Goal: Task Accomplishment & Management: Use online tool/utility

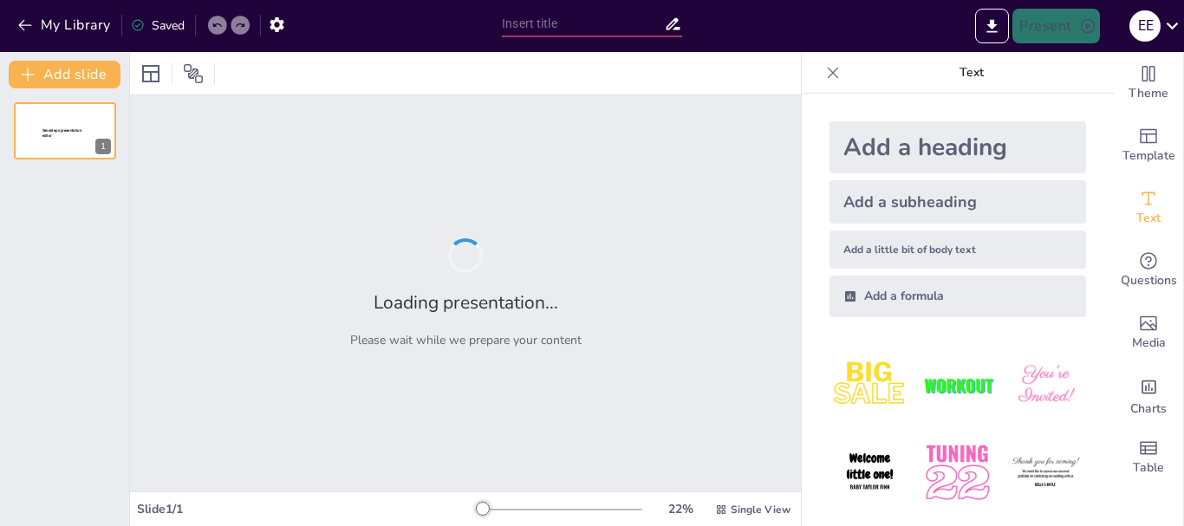
type input "Estrategias Efectivas para el Manejo de Situaciones Difíciles en Restaurantes d…"
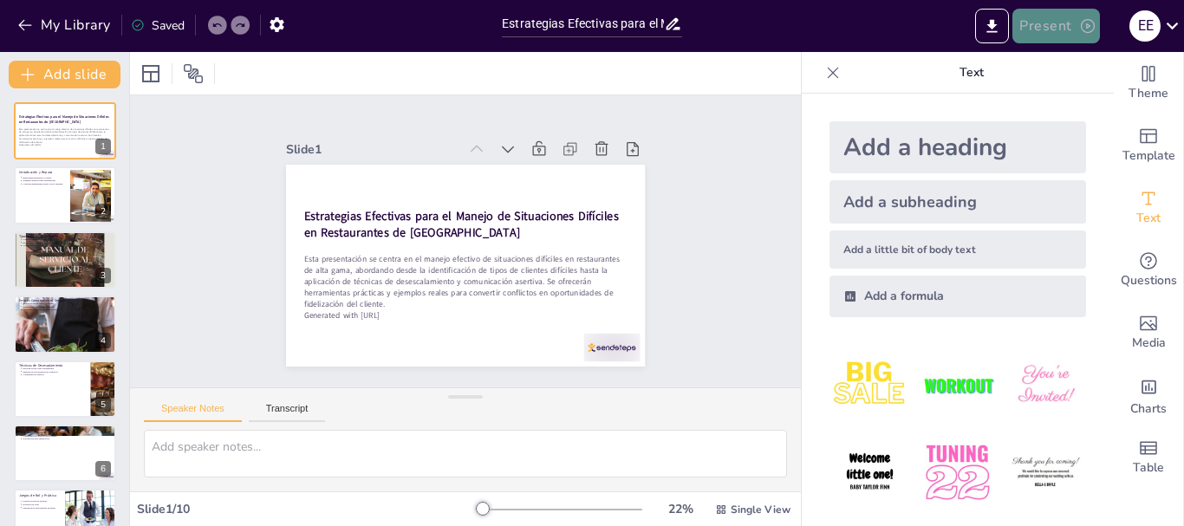
click at [1061, 30] on button "Present" at bounding box center [1056, 26] width 87 height 35
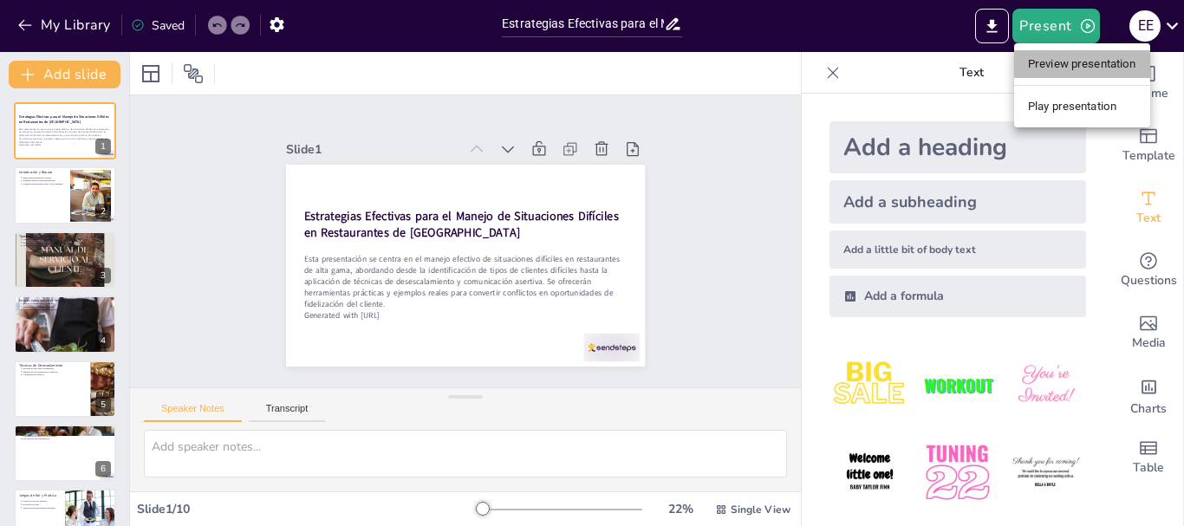
click at [1060, 56] on li "Preview presentation" at bounding box center [1082, 64] width 136 height 28
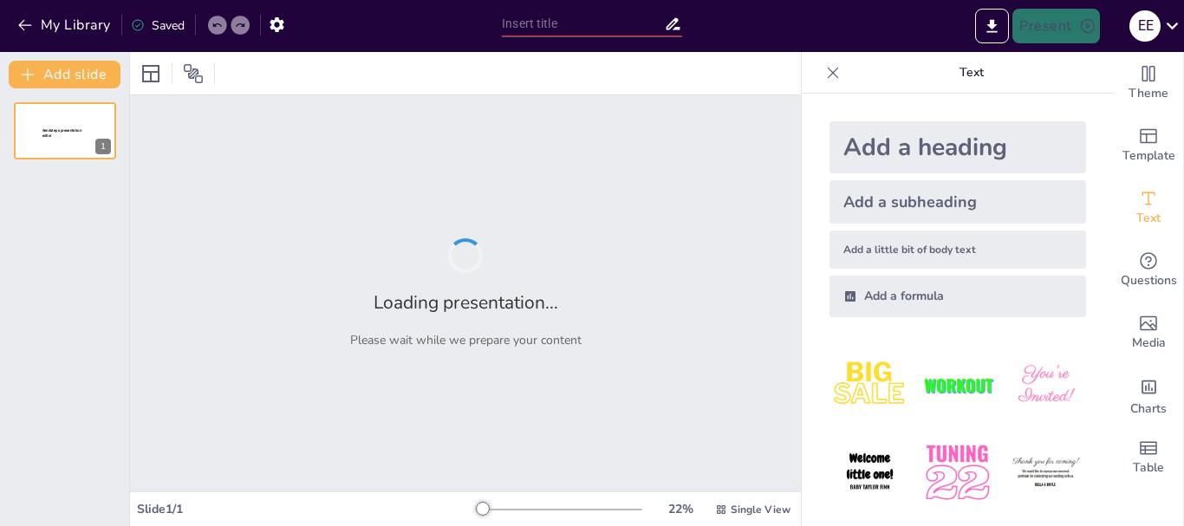
type input "Estrategias Efectivas para el Manejo de Situaciones Difíciles en Restaurantes d…"
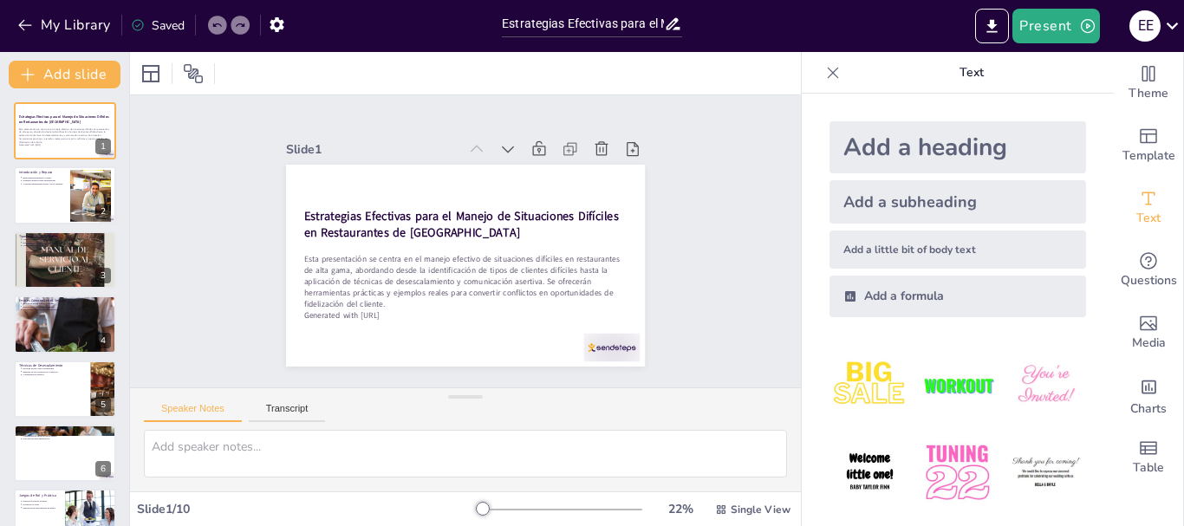
click at [492, 514] on div at bounding box center [559, 510] width 166 height 14
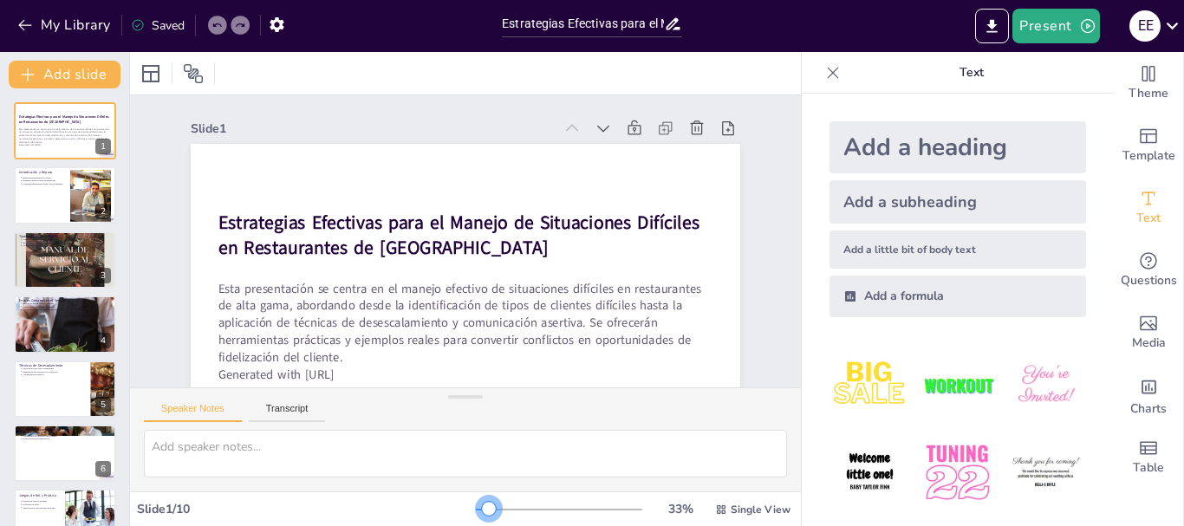
click at [478, 512] on div at bounding box center [559, 510] width 166 height 14
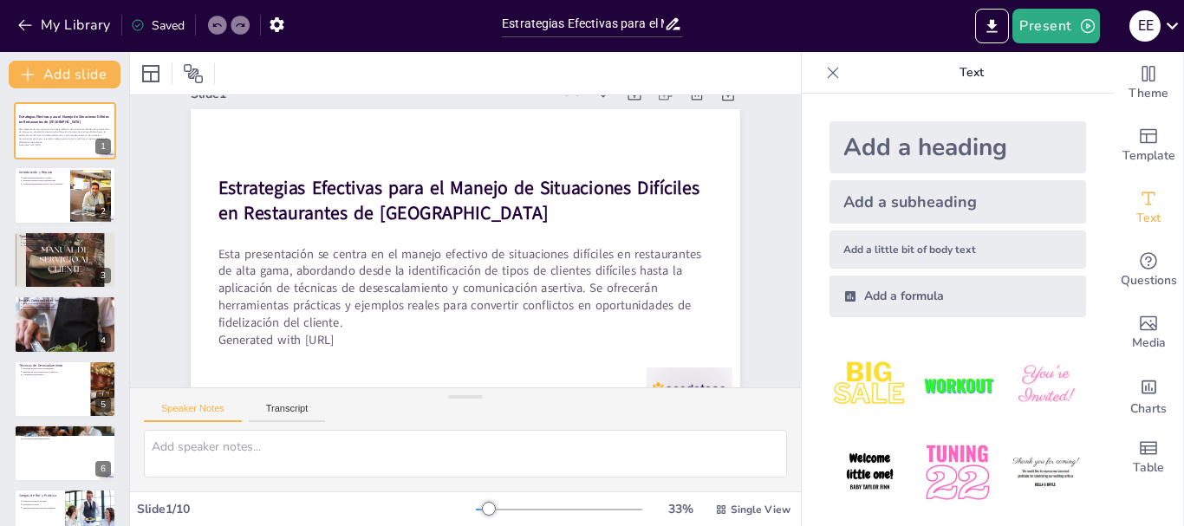
scroll to position [78, 0]
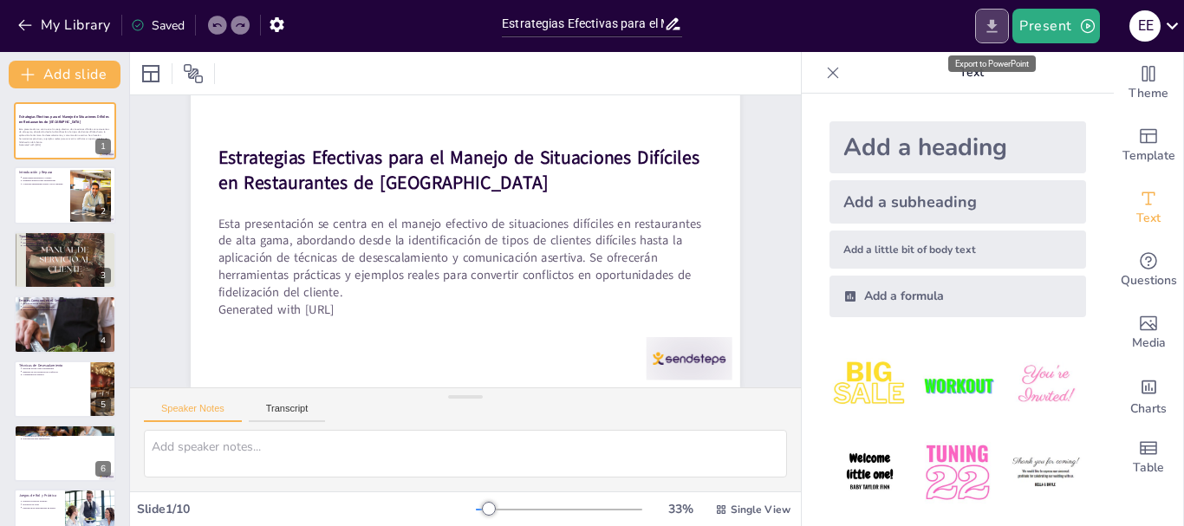
click at [991, 23] on icon "Export to PowerPoint" at bounding box center [992, 26] width 18 height 18
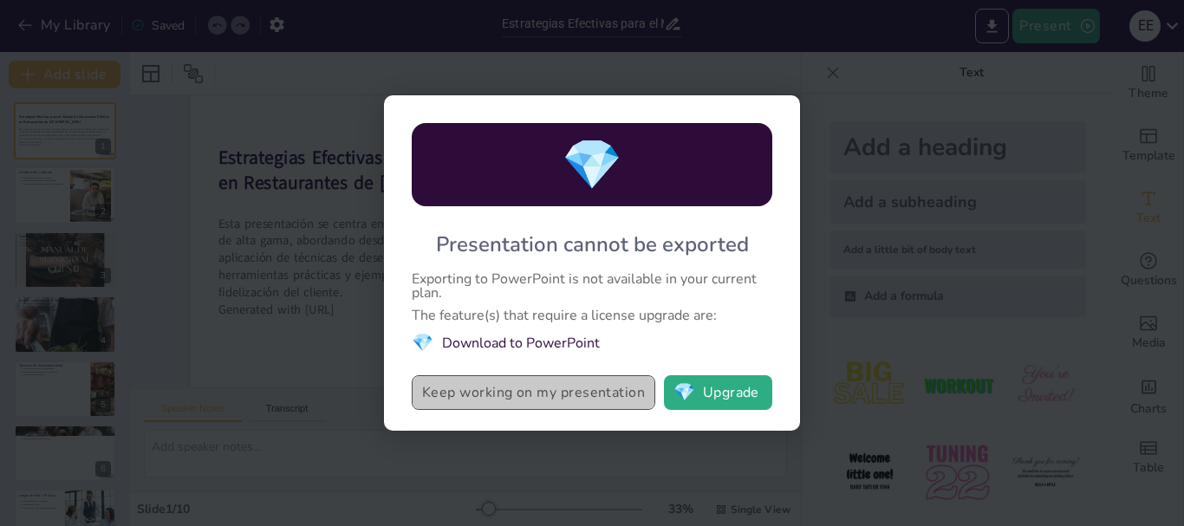
click at [567, 396] on button "Keep working on my presentation" at bounding box center [534, 392] width 244 height 35
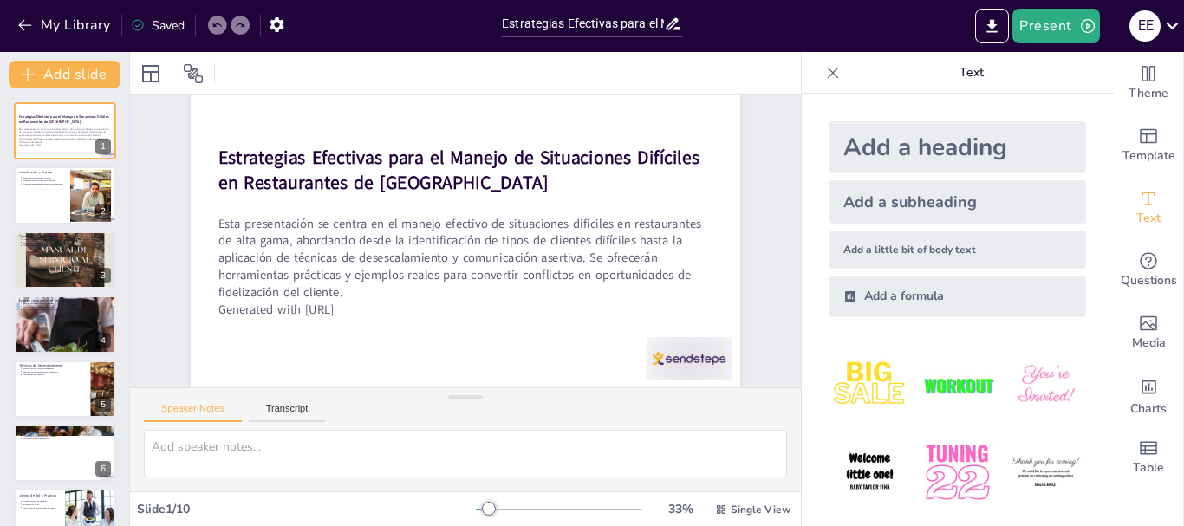
drag, startPoint x: 1095, startPoint y: 343, endPoint x: 1083, endPoint y: 407, distance: 64.4
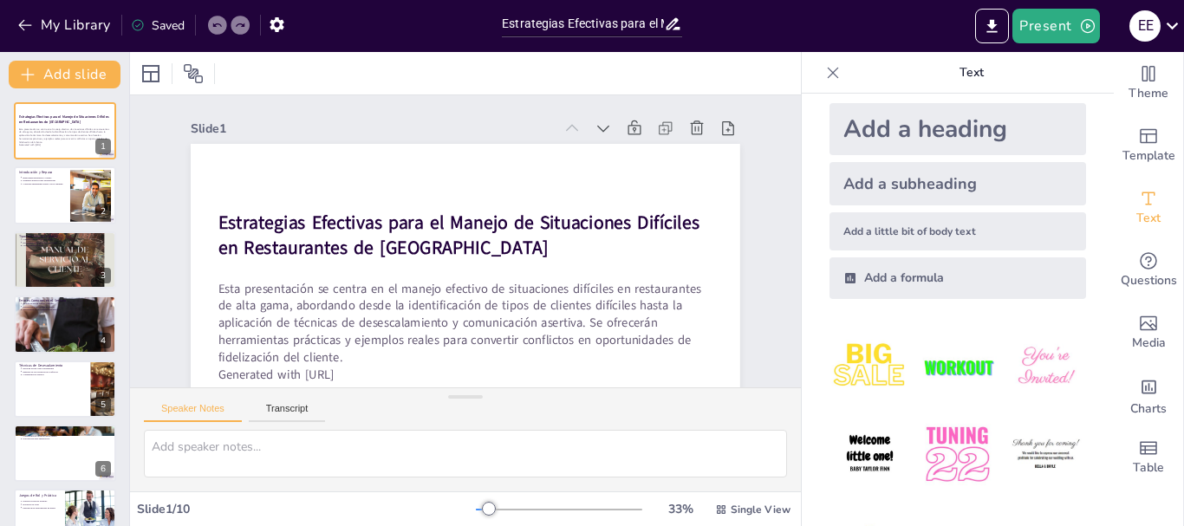
scroll to position [0, 0]
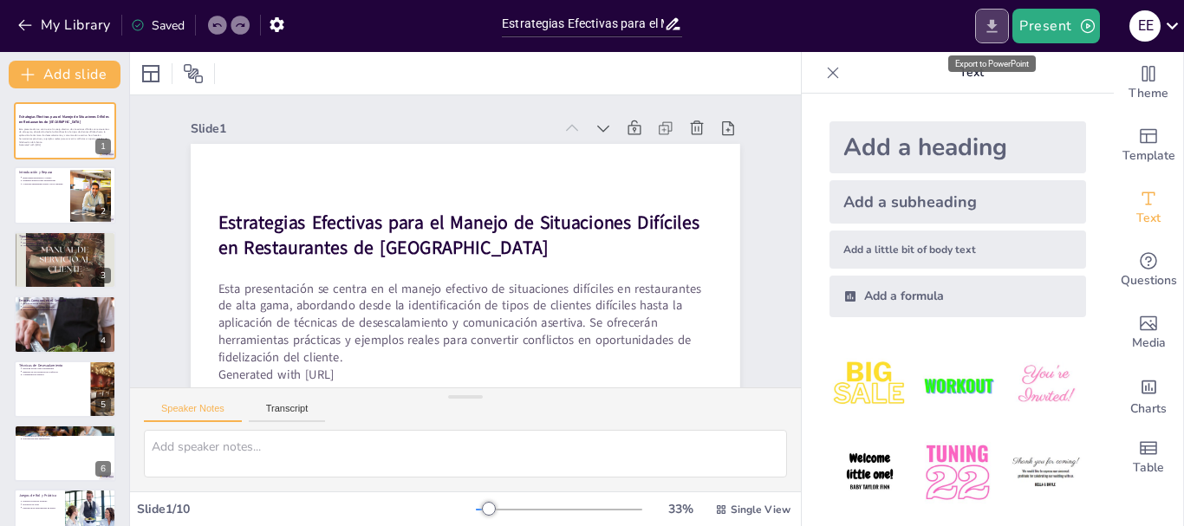
click at [992, 23] on icon "Export to PowerPoint" at bounding box center [992, 26] width 18 height 18
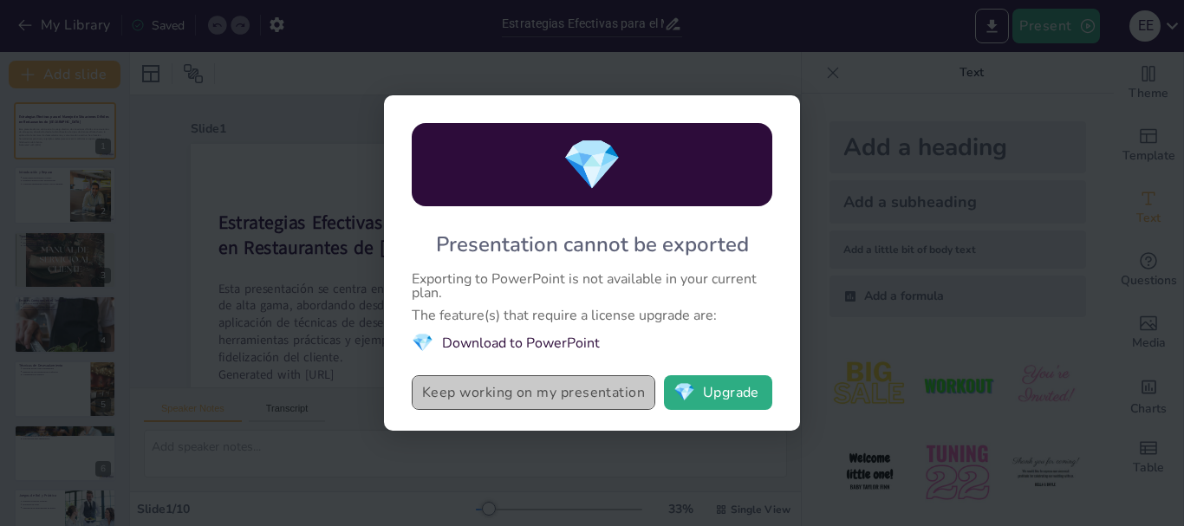
click at [545, 400] on button "Keep working on my presentation" at bounding box center [534, 392] width 244 height 35
